Goal: Task Accomplishment & Management: Complete application form

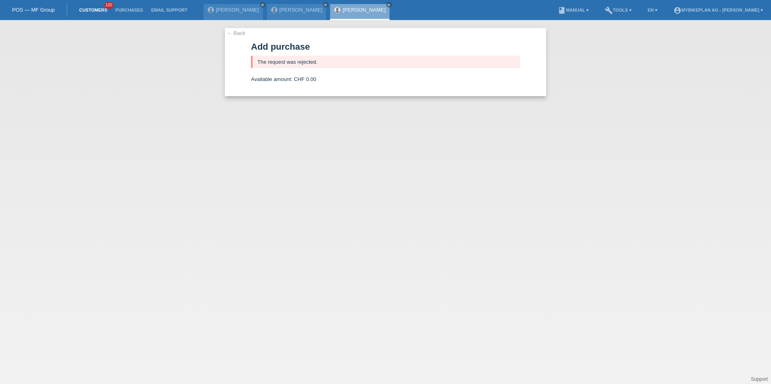
click at [93, 10] on link "Customers" at bounding box center [93, 10] width 36 height 5
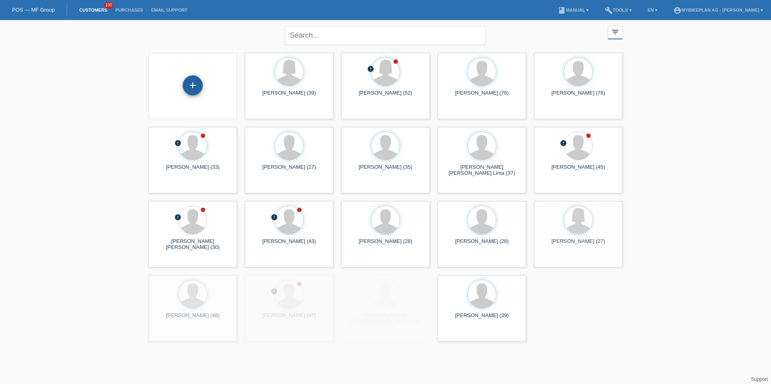
click at [195, 89] on div "+" at bounding box center [193, 85] width 20 height 20
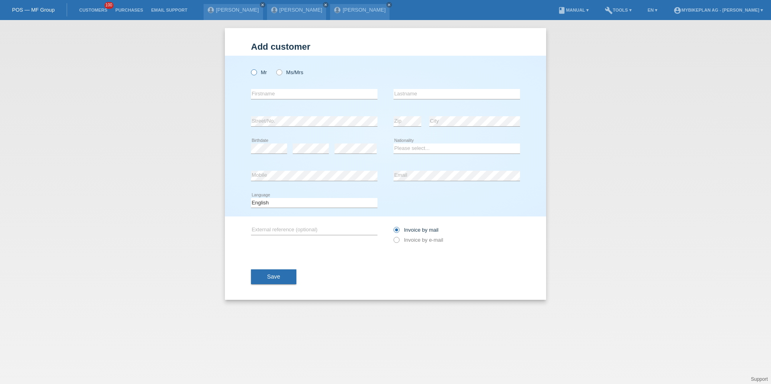
click at [258, 70] on label "Mr" at bounding box center [259, 72] width 16 height 6
click at [256, 70] on input "Mr" at bounding box center [253, 71] width 5 height 5
radio input "true"
click at [271, 98] on input "text" at bounding box center [314, 94] width 126 height 10
type input "Johann Peter"
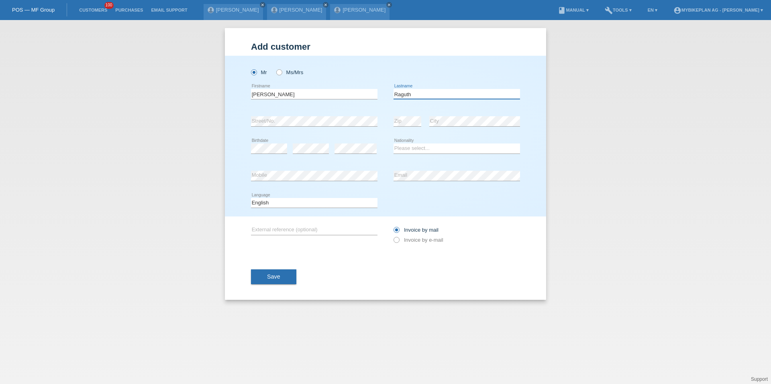
type input "Raguth"
select select "CH"
click at [271, 206] on select "Deutsch Français Italiano English" at bounding box center [314, 203] width 126 height 10
select select "de"
click at [392, 236] on icon at bounding box center [392, 236] width 0 height 0
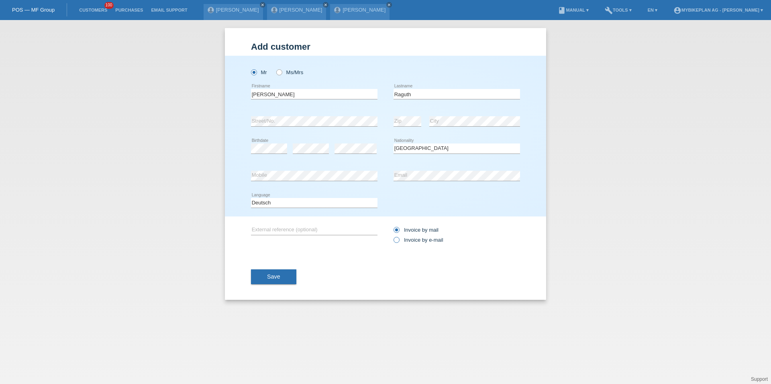
click at [396, 242] on input "Invoice by e-mail" at bounding box center [395, 242] width 5 height 10
radio input "true"
click at [284, 284] on button "Save" at bounding box center [273, 277] width 45 height 15
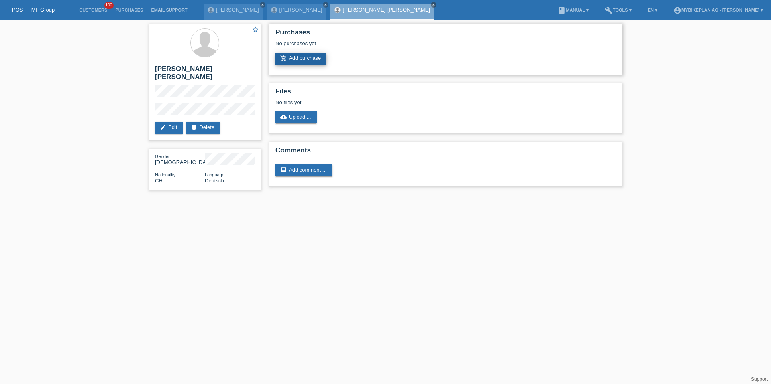
click at [298, 54] on link "add_shopping_cart Add purchase" at bounding box center [300, 59] width 51 height 12
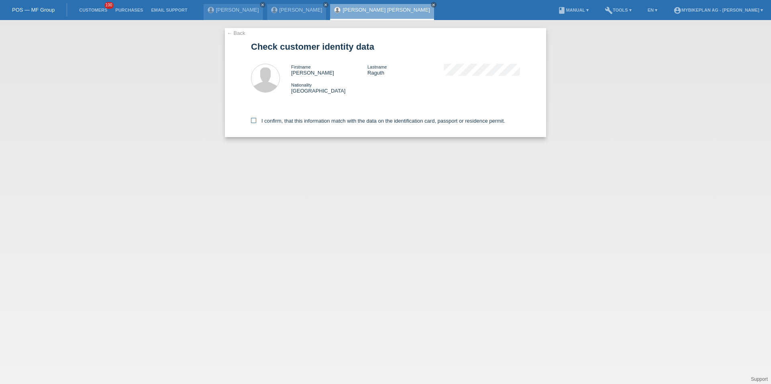
click at [296, 124] on label "I confirm, that this information match with the data on the identification card…" at bounding box center [378, 121] width 254 height 6
click at [256, 123] on input "I confirm, that this information match with the data on the identification card…" at bounding box center [253, 120] width 5 height 5
checkbox input "true"
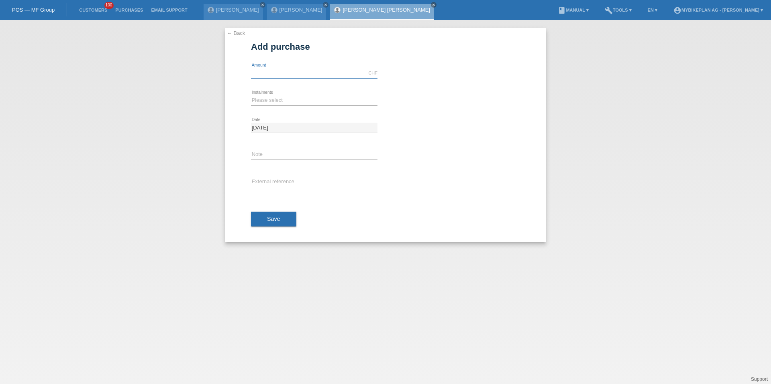
click at [281, 68] on input "text" at bounding box center [314, 73] width 126 height 10
type input "4199.00"
click at [261, 99] on select "Please select 6 instalments 12 instalments 18 instalments 24 instalments 36 ins…" at bounding box center [314, 101] width 126 height 10
select select "488"
click at [263, 184] on input "text" at bounding box center [314, 182] width 126 height 10
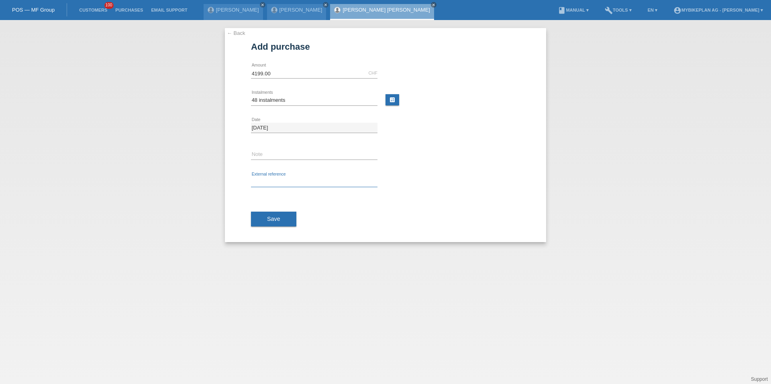
paste input "42400395425"
type input "42400395425"
click at [264, 218] on button "Save" at bounding box center [273, 219] width 45 height 15
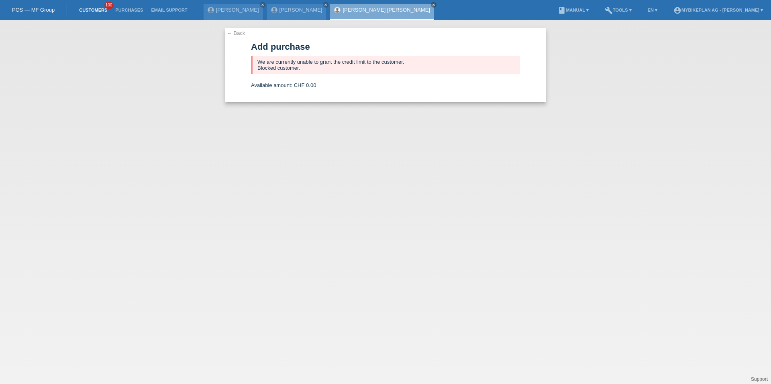
click at [93, 10] on link "Customers" at bounding box center [93, 10] width 36 height 5
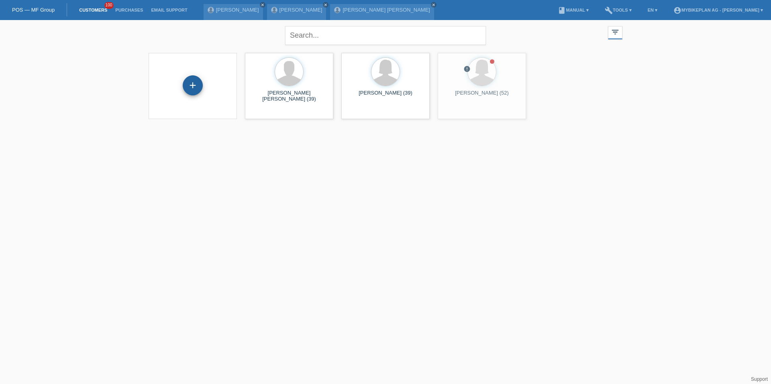
click at [191, 81] on div "+" at bounding box center [193, 85] width 20 height 20
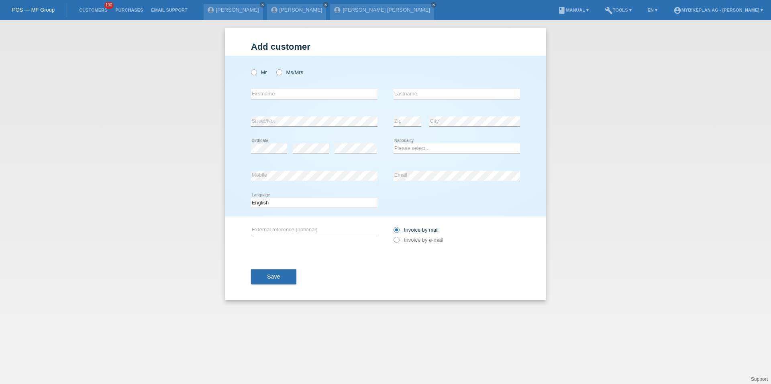
click at [283, 76] on div "Mr Ms/Mrs" at bounding box center [314, 72] width 126 height 16
click at [283, 74] on label "Ms/Mrs" at bounding box center [289, 72] width 27 height 6
click at [281, 74] on input "Ms/Mrs" at bounding box center [278, 71] width 5 height 5
radio input "true"
click at [283, 88] on div "error Firstname" at bounding box center [314, 94] width 126 height 27
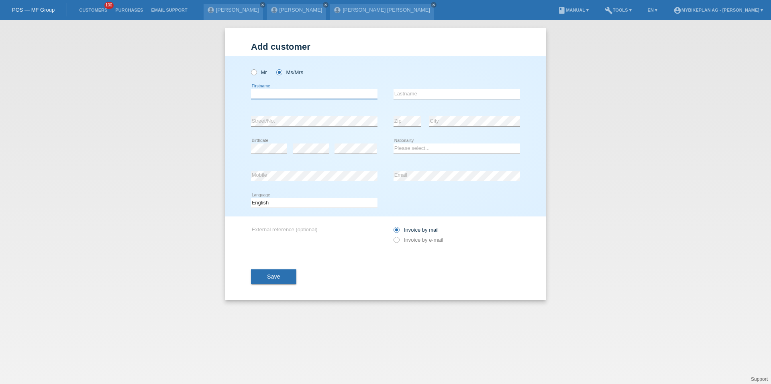
click at [279, 93] on input "text" at bounding box center [314, 94] width 126 height 10
type input "[PERSON_NAME]"
click at [451, 94] on input "Rejeb" at bounding box center [456, 94] width 126 height 10
type input "Gori"
select select "IT"
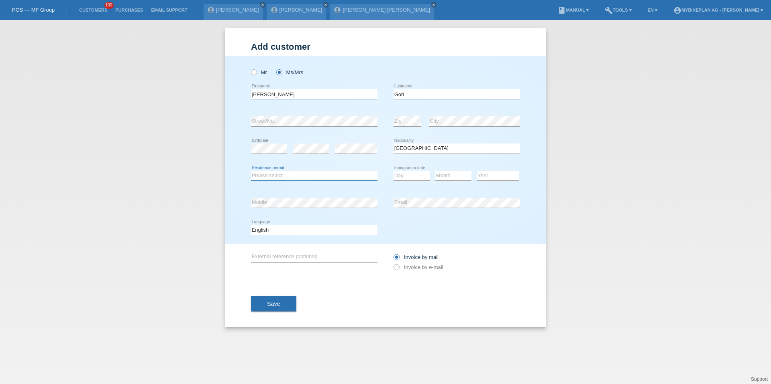
select select "C"
select select "07"
select select "08"
select select "1979"
click at [317, 231] on select "Deutsch Français Italiano English" at bounding box center [314, 230] width 126 height 10
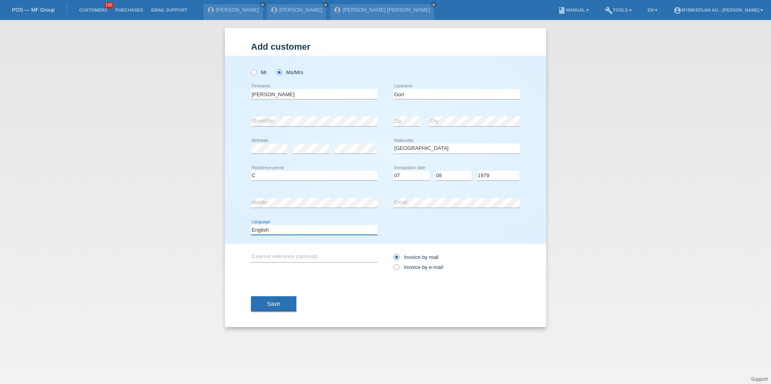
select select "fr"
click at [413, 271] on div "Invoice by mail Invoice by e-mail" at bounding box center [456, 262] width 126 height 20
click at [413, 264] on label "Invoice by e-mail" at bounding box center [418, 267] width 50 height 6
click at [399, 264] on input "Invoice by e-mail" at bounding box center [395, 269] width 5 height 10
radio input "true"
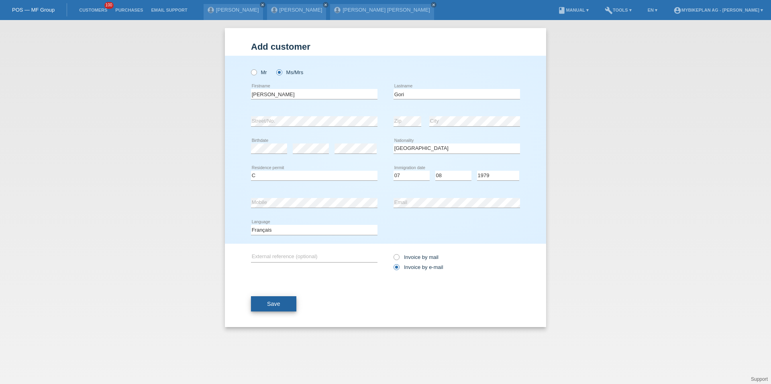
click at [289, 305] on button "Save" at bounding box center [273, 304] width 45 height 15
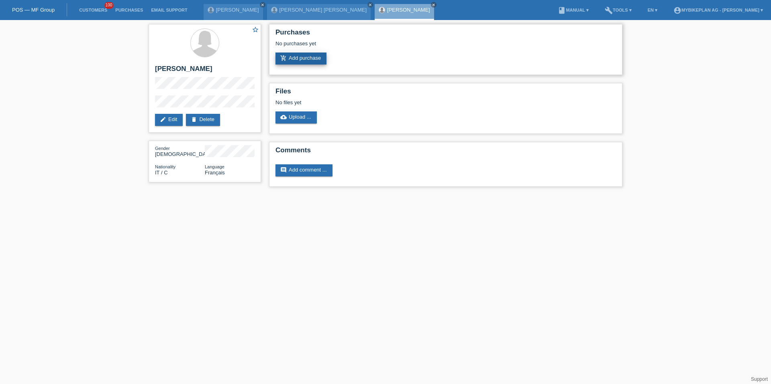
click at [307, 53] on link "add_shopping_cart Add purchase" at bounding box center [300, 59] width 51 height 12
click at [309, 62] on link "add_shopping_cart Add purchase" at bounding box center [300, 59] width 51 height 12
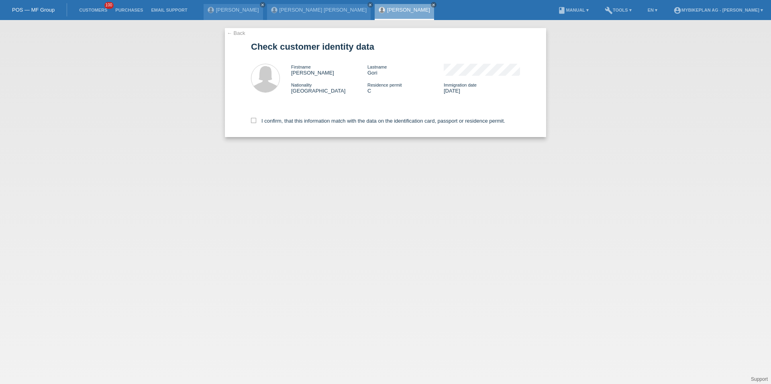
click at [324, 126] on div "I confirm, that this information match with the data on the identification card…" at bounding box center [385, 119] width 269 height 35
click at [324, 121] on label "I confirm, that this information match with the data on the identification card…" at bounding box center [378, 121] width 254 height 6
click at [256, 121] on input "I confirm, that this information match with the data on the identification card…" at bounding box center [253, 120] width 5 height 5
checkbox input "true"
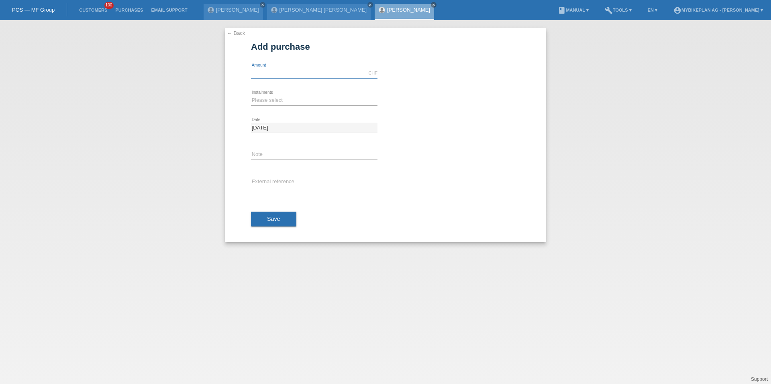
click at [301, 75] on input "text" at bounding box center [314, 73] width 126 height 10
type input "0"
type input "2999.00"
click at [276, 97] on select "Please select 6 instalments 12 instalments 18 instalments 24 instalments 36 ins…" at bounding box center [314, 101] width 126 height 10
select select "487"
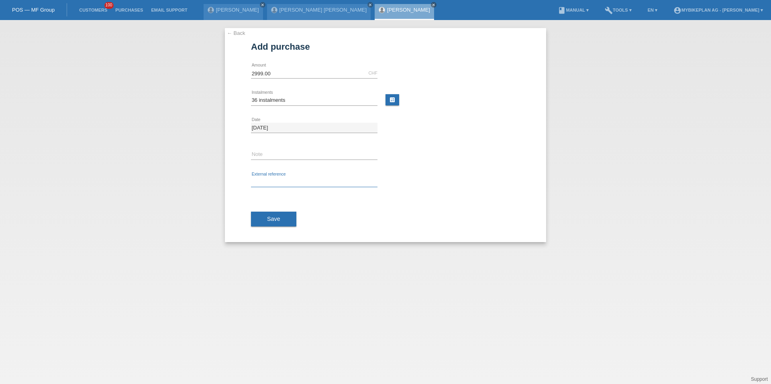
click at [269, 179] on input "text" at bounding box center [314, 182] width 126 height 10
paste input "42400395424"
type input "42400395424"
click at [267, 217] on span "Save" at bounding box center [273, 219] width 13 height 6
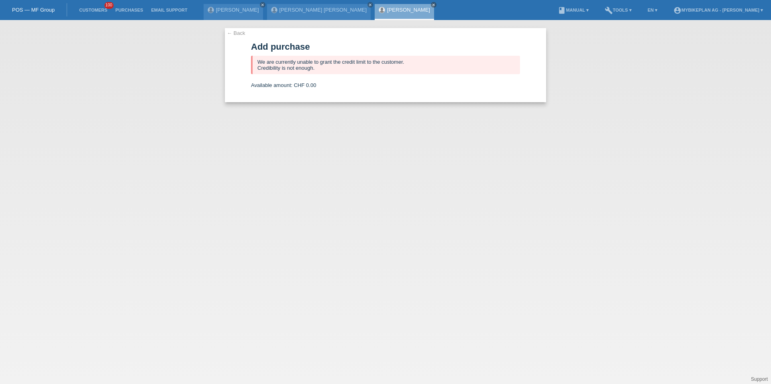
click at [98, 4] on li "Customers 100" at bounding box center [93, 10] width 36 height 20
click at [98, 6] on li "Customers 100" at bounding box center [93, 10] width 36 height 20
click at [92, 8] on link "Customers" at bounding box center [93, 10] width 36 height 5
